Goal: Find specific page/section: Find specific page/section

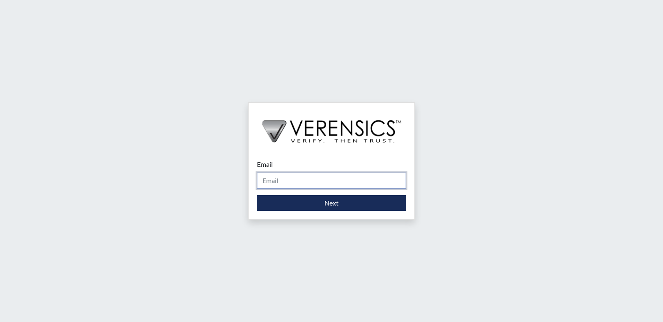
click at [339, 184] on input "Email" at bounding box center [331, 181] width 149 height 16
type input "[PERSON_NAME][EMAIL_ADDRESS][PERSON_NAME][DOMAIN_NAME]"
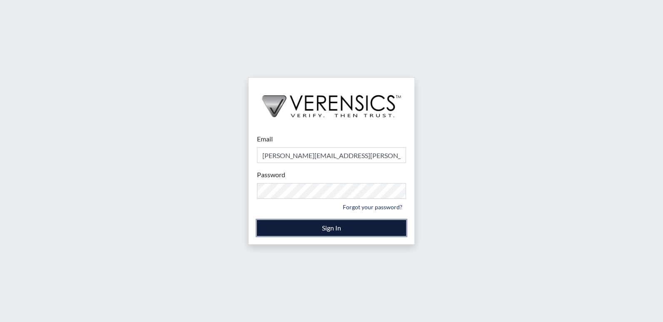
click at [339, 229] on button "Sign In" at bounding box center [331, 228] width 149 height 16
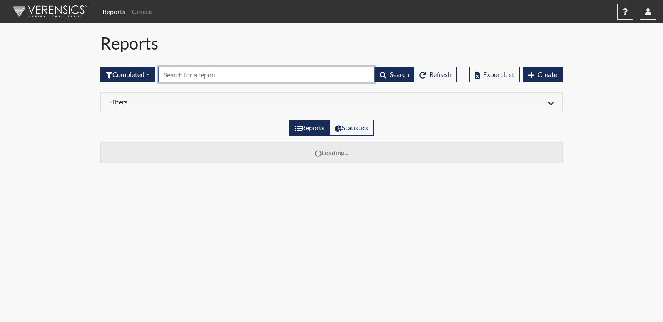
click at [328, 77] on input "text" at bounding box center [266, 75] width 216 height 16
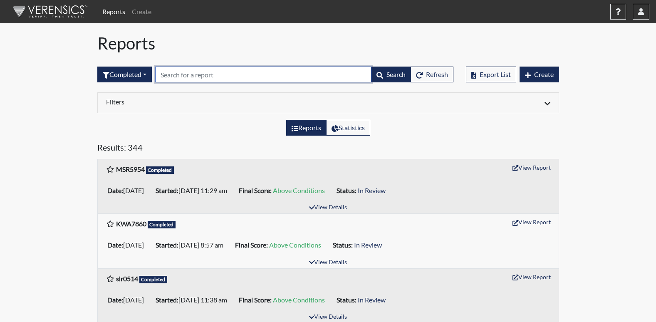
type input "s"
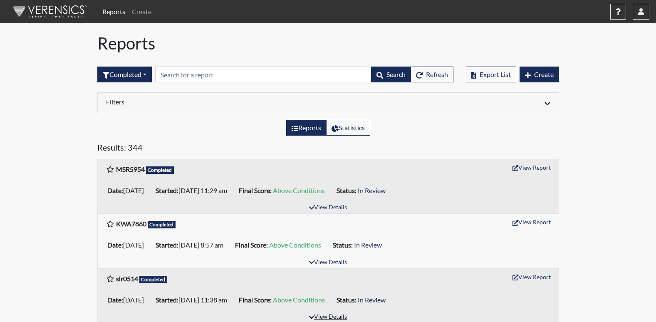
click at [328, 315] on button "View Details" at bounding box center [327, 317] width 45 height 11
